Goal: Task Accomplishment & Management: Manage account settings

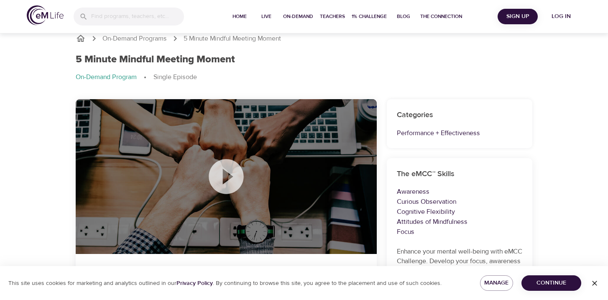
scroll to position [10, 0]
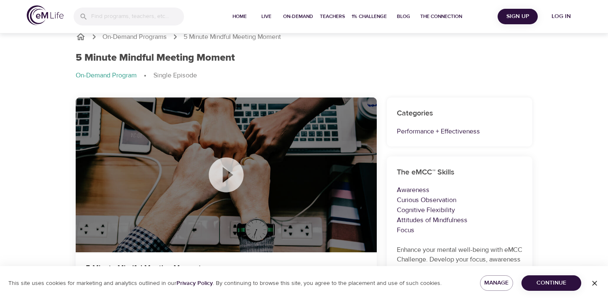
click at [263, 81] on div "5 Minute Mindful Meeting Moment On-Demand Program Single Episode" at bounding box center [304, 70] width 466 height 46
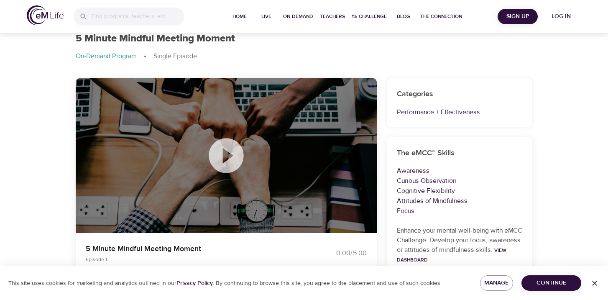
scroll to position [26, 0]
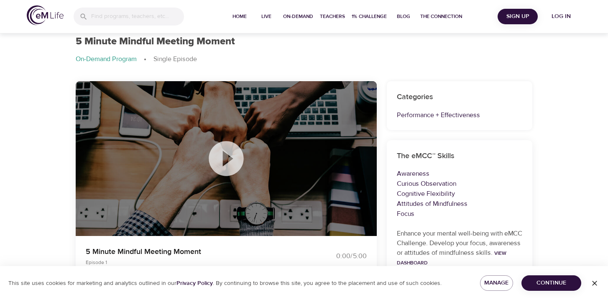
click at [301, 50] on div "5 Minute Mindful Meeting Moment On-Demand Program Single Episode" at bounding box center [304, 54] width 466 height 46
click at [223, 162] on icon at bounding box center [226, 158] width 42 height 42
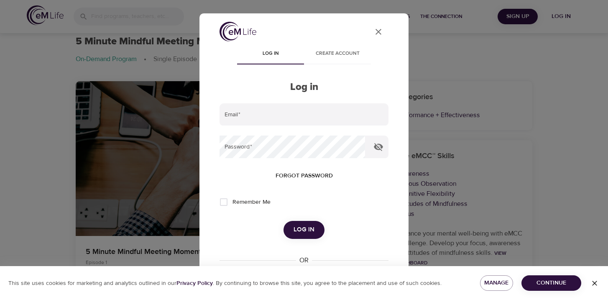
click at [381, 28] on icon "User Profile" at bounding box center [378, 32] width 10 height 10
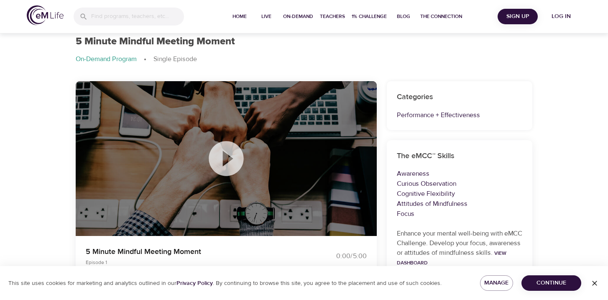
click at [229, 160] on icon at bounding box center [226, 158] width 42 height 42
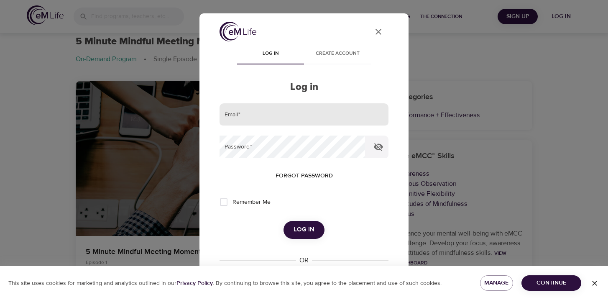
click at [280, 115] on input "email" at bounding box center [303, 114] width 169 height 23
click at [278, 98] on div "Log in Create account Log in Email   * Password   * Forgot password Remember Me…" at bounding box center [303, 191] width 169 height 294
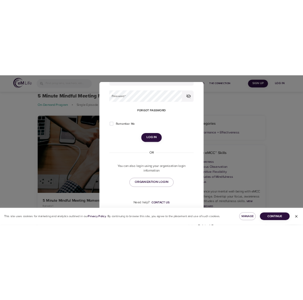
scroll to position [66, 0]
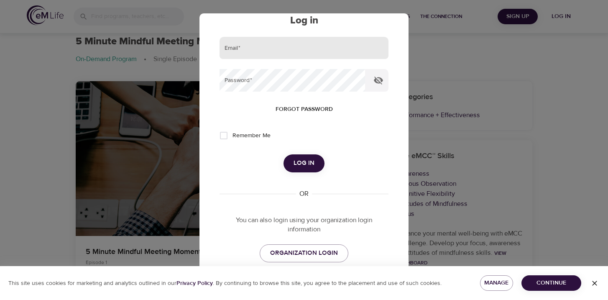
click at [295, 50] on input "email" at bounding box center [303, 48] width 169 height 23
type input "[EMAIL_ADDRESS][DOMAIN_NAME]"
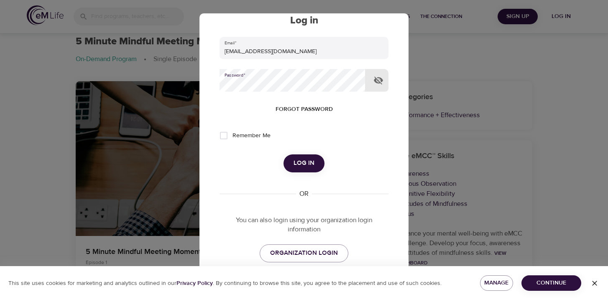
click at [306, 160] on span "Log in" at bounding box center [303, 163] width 21 height 11
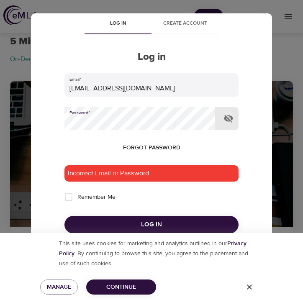
scroll to position [64, 0]
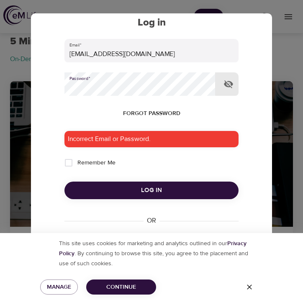
click at [146, 186] on span "Log in" at bounding box center [151, 190] width 154 height 11
click at [265, 44] on div "User Profile Log in Create account Log in Email   * [EMAIL_ADDRESS][DOMAIN_NAME…" at bounding box center [151, 144] width 234 height 375
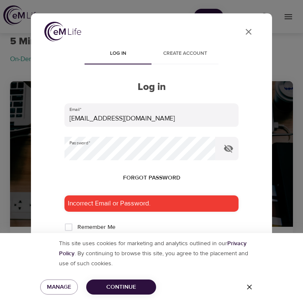
click at [251, 32] on icon "User Profile" at bounding box center [248, 32] width 10 height 10
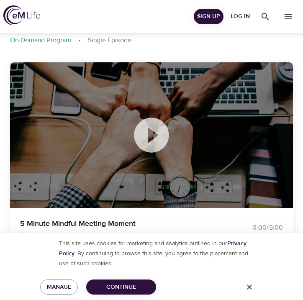
scroll to position [129, 0]
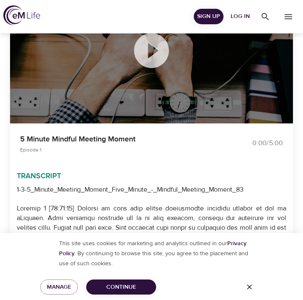
click at [233, 17] on span "Log in" at bounding box center [240, 16] width 20 height 10
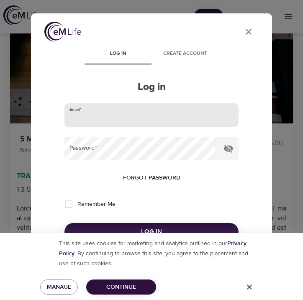
click at [145, 120] on input "email" at bounding box center [151, 114] width 174 height 23
type input "[EMAIL_ADDRESS][DOMAIN_NAME]"
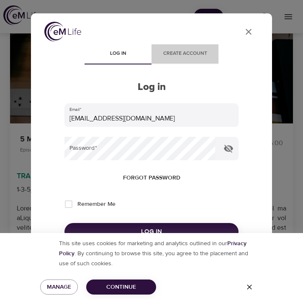
click at [193, 46] on button "Create account" at bounding box center [184, 54] width 67 height 20
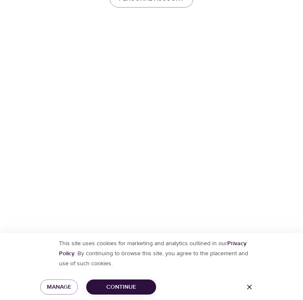
scroll to position [484, 0]
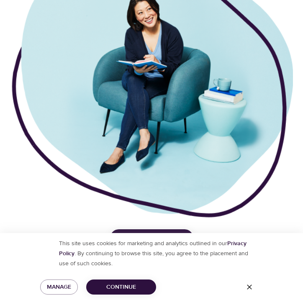
click at [133, 292] on button "Continue" at bounding box center [121, 286] width 70 height 15
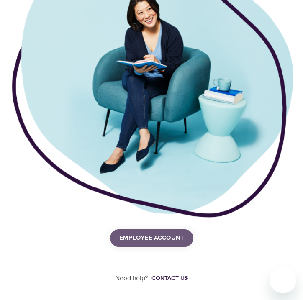
click at [151, 235] on span "Employee Account" at bounding box center [151, 237] width 65 height 11
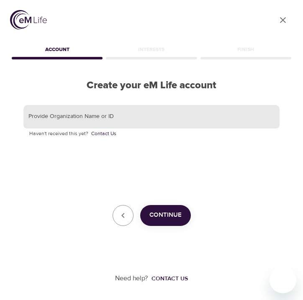
click at [84, 112] on input "text" at bounding box center [151, 116] width 256 height 23
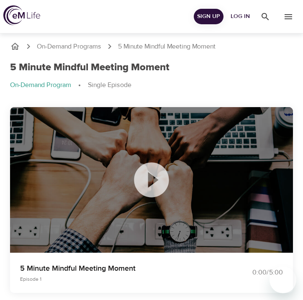
click at [139, 181] on icon at bounding box center [151, 179] width 35 height 35
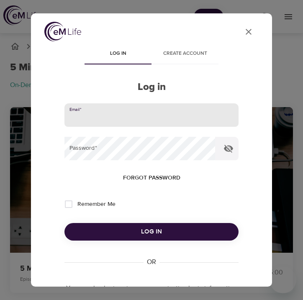
click at [162, 110] on input "email" at bounding box center [151, 114] width 174 height 23
type input "[EMAIL_ADDRESS][DOMAIN_NAME]"
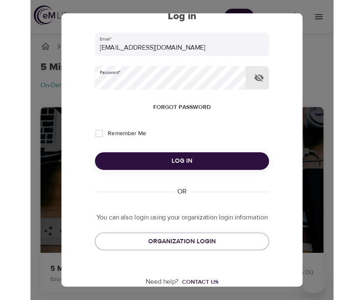
scroll to position [91, 0]
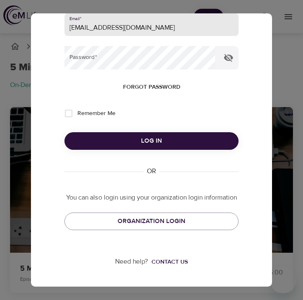
click at [126, 29] on input "[EMAIL_ADDRESS][DOMAIN_NAME]" at bounding box center [151, 24] width 174 height 23
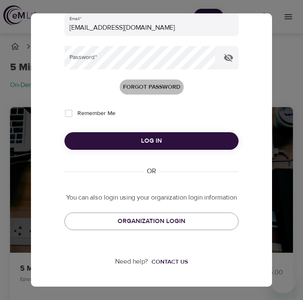
click at [131, 90] on span "Forgot password" at bounding box center [151, 87] width 57 height 10
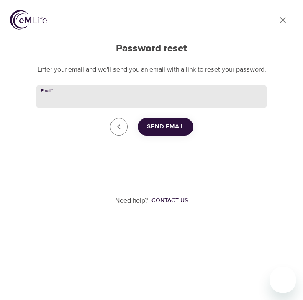
click at [74, 101] on input "Email   *" at bounding box center [151, 95] width 231 height 23
type input "[EMAIL_ADDRESS][DOMAIN_NAME]"
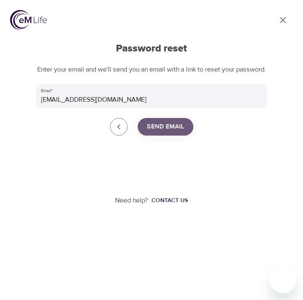
click at [171, 132] on span "Send Email" at bounding box center [165, 126] width 37 height 11
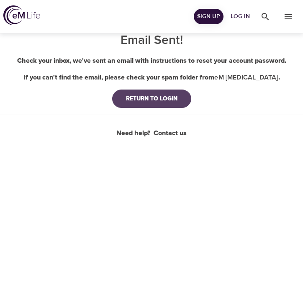
click at [148, 96] on div "RETURN TO LOGIN" at bounding box center [151, 98] width 65 height 8
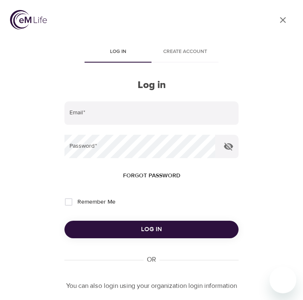
click at [91, 99] on div "Log in Create account Log in Email   * Password   * Forgot password Remember Me…" at bounding box center [151, 186] width 174 height 287
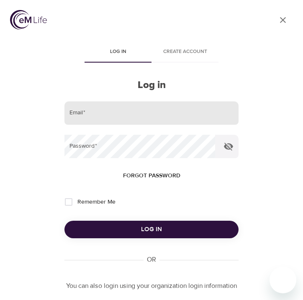
click at [95, 110] on input "email" at bounding box center [151, 113] width 174 height 23
type input "[EMAIL_ADDRESS][DOMAIN_NAME]"
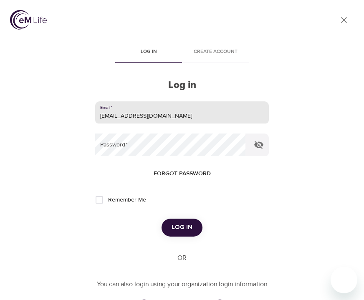
click at [143, 118] on input "[EMAIL_ADDRESS][DOMAIN_NAME]" at bounding box center [182, 113] width 174 height 23
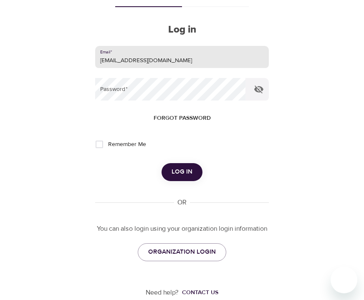
scroll to position [56, 0]
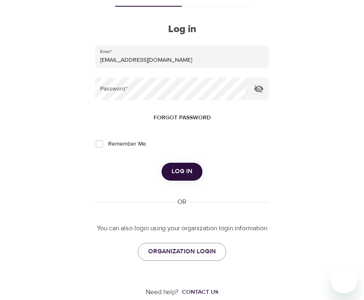
click at [143, 101] on form "Email   * [EMAIL_ADDRESS][DOMAIN_NAME] Password   * Forgot password Remember Me…" at bounding box center [182, 113] width 174 height 135
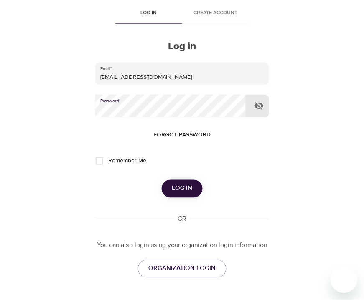
scroll to position [38, 0]
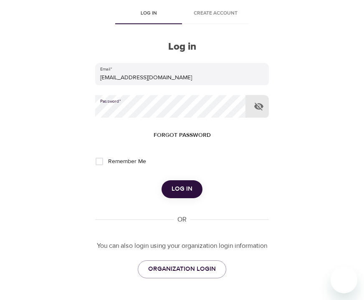
click at [186, 188] on span "Log in" at bounding box center [182, 189] width 21 height 11
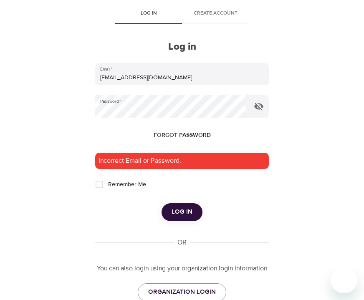
click at [293, 54] on div "User Profile Log in Create account Log in Email   * [EMAIL_ADDRESS][DOMAIN_NAME…" at bounding box center [182, 112] width 364 height 300
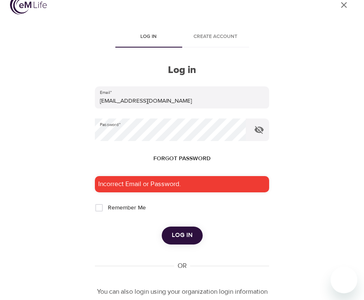
scroll to position [0, 0]
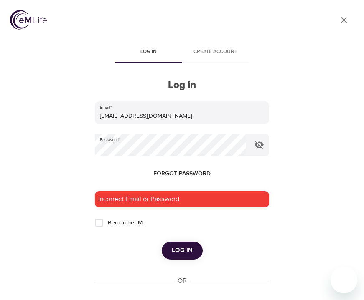
click at [134, 130] on form "Email   * [EMAIL_ADDRESS][DOMAIN_NAME] Password   * Forgot password Incorrect E…" at bounding box center [182, 181] width 174 height 158
click at [173, 250] on span "Log in" at bounding box center [182, 250] width 21 height 11
click at [195, 241] on form "Email   * [EMAIL_ADDRESS][DOMAIN_NAME] Password   * Forgot password Incorrect E…" at bounding box center [182, 181] width 174 height 158
click at [195, 244] on button "Log in" at bounding box center [182, 251] width 41 height 18
click at [27, 19] on img at bounding box center [28, 20] width 37 height 20
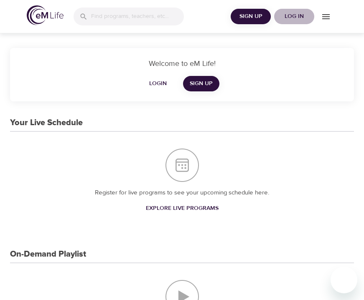
click at [294, 13] on span "Log in" at bounding box center [294, 16] width 33 height 10
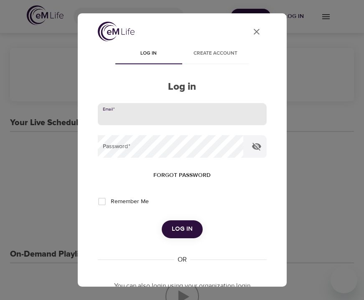
click at [163, 109] on input "email" at bounding box center [182, 114] width 169 height 23
type input "[EMAIL_ADDRESS][DOMAIN_NAME]"
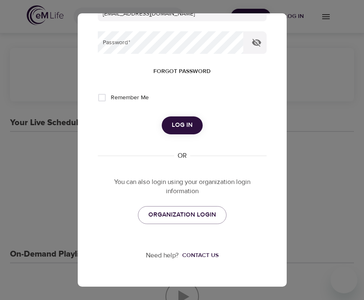
click at [43, 195] on div "User Profile Log in Create account Log in Email   * [EMAIL_ADDRESS][DOMAIN_NAME…" at bounding box center [182, 150] width 364 height 300
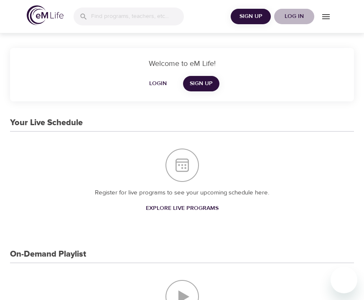
click at [286, 18] on span "Log in" at bounding box center [294, 16] width 33 height 10
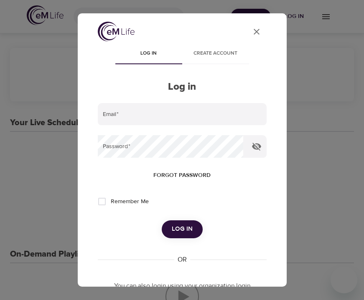
click at [266, 32] on div "User Profile Log in Create account Log in Email   * Password   * Forgot passwor…" at bounding box center [182, 201] width 189 height 359
click at [260, 31] on icon "User Profile" at bounding box center [257, 32] width 10 height 10
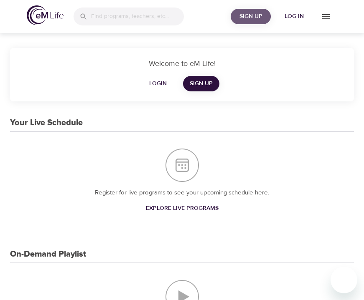
click at [257, 14] on span "Sign Up" at bounding box center [250, 16] width 33 height 10
